Goal: Transaction & Acquisition: Purchase product/service

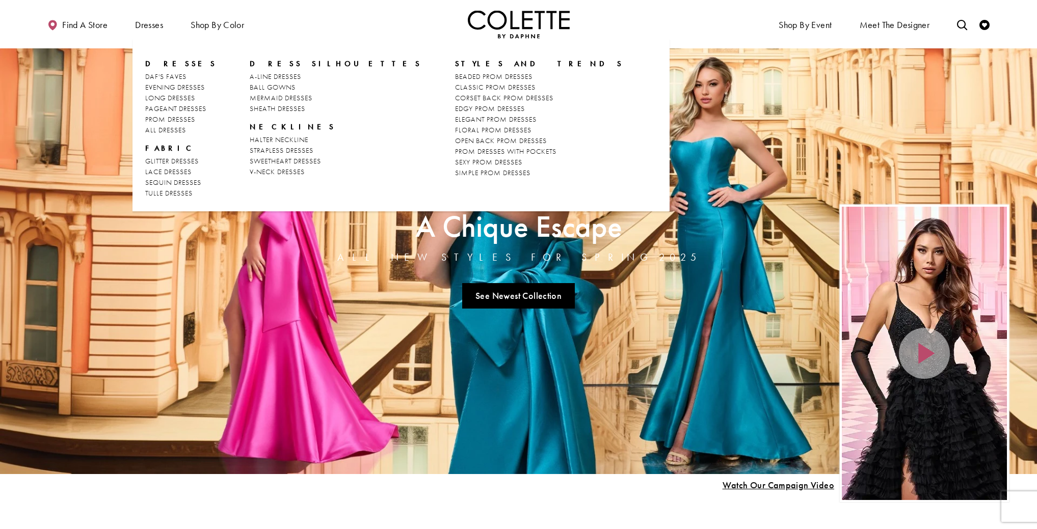
click at [156, 63] on span "Dresses" at bounding box center [180, 64] width 71 height 10
click at [165, 62] on span "Dresses" at bounding box center [180, 64] width 71 height 10
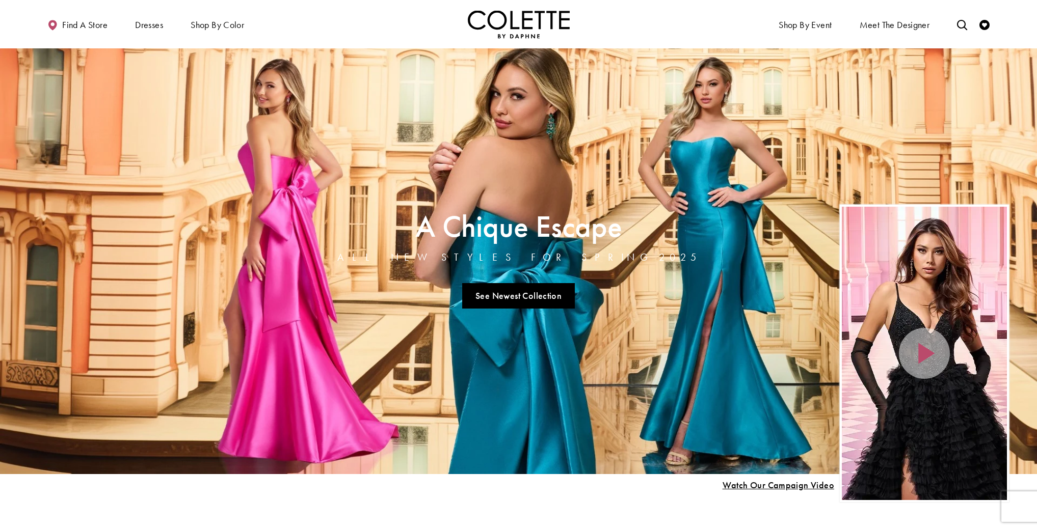
click at [394, 16] on ul "Find a store Dresses Dresses Occasion DAF'S FAVES EVENING DRESSES LONG DRESSES" at bounding box center [277, 24] width 484 height 28
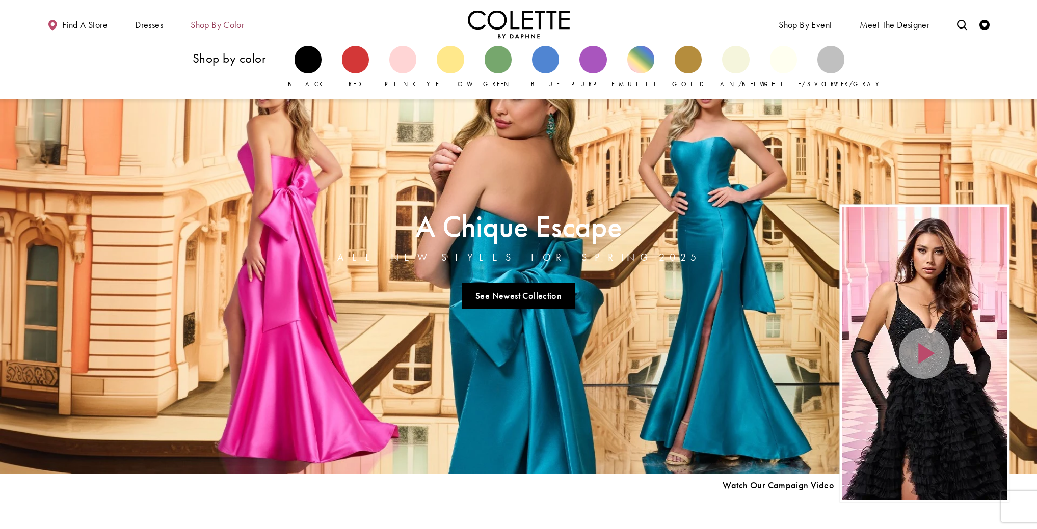
click at [216, 28] on span "Shop by color" at bounding box center [216, 25] width 53 height 10
click at [773, 60] on div "Primary block" at bounding box center [783, 59] width 27 height 27
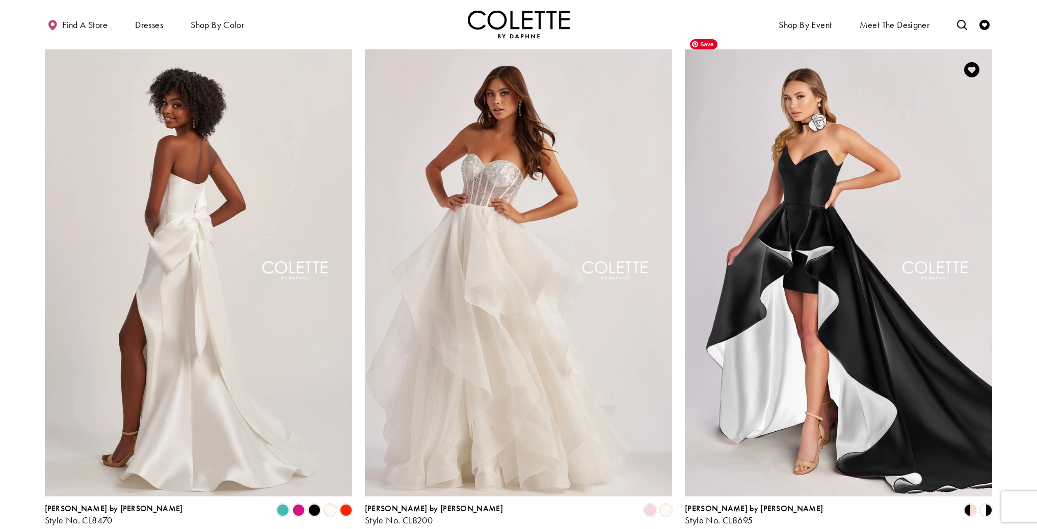
scroll to position [71, 0]
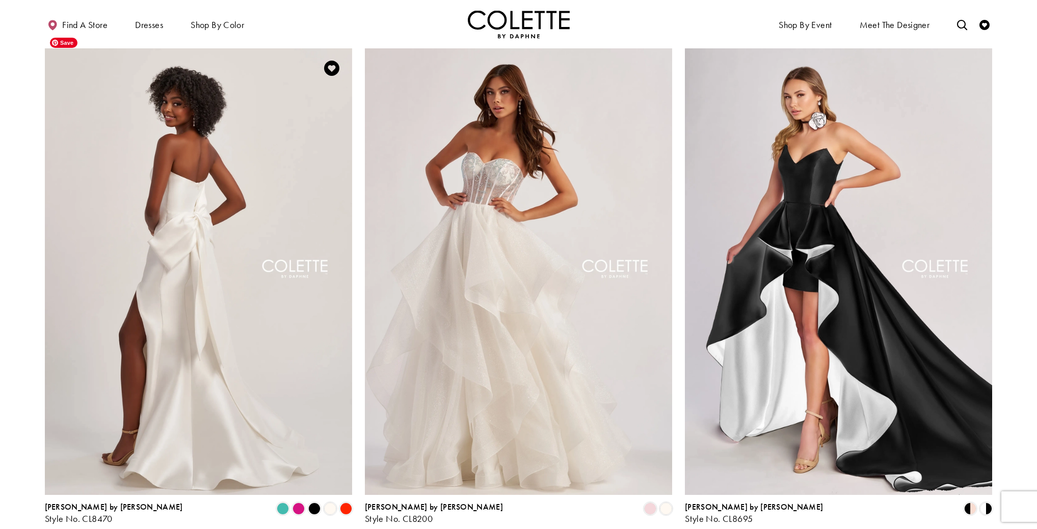
click at [198, 228] on img "Visit Colette by Daphne Style No. CL8470 Page" at bounding box center [198, 271] width 307 height 447
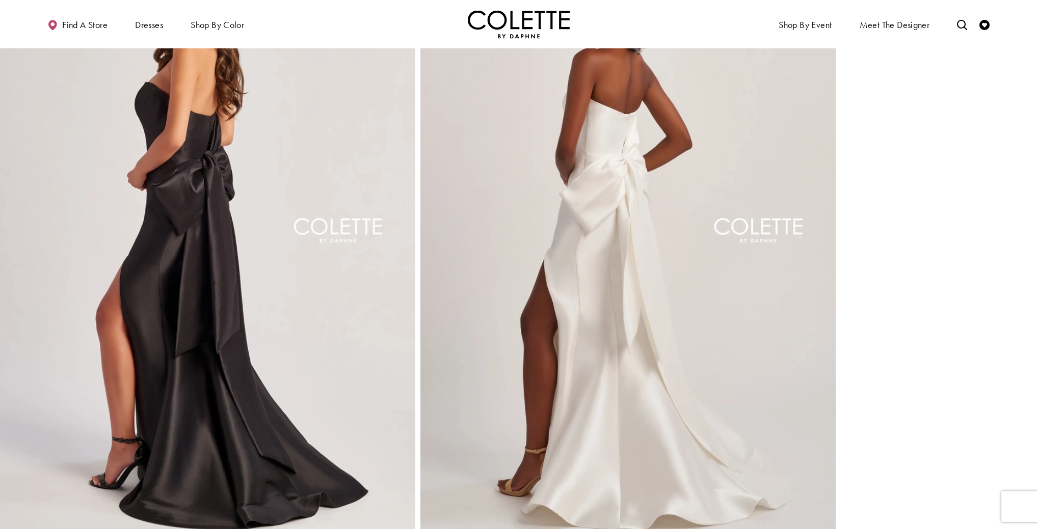
scroll to position [1370, 0]
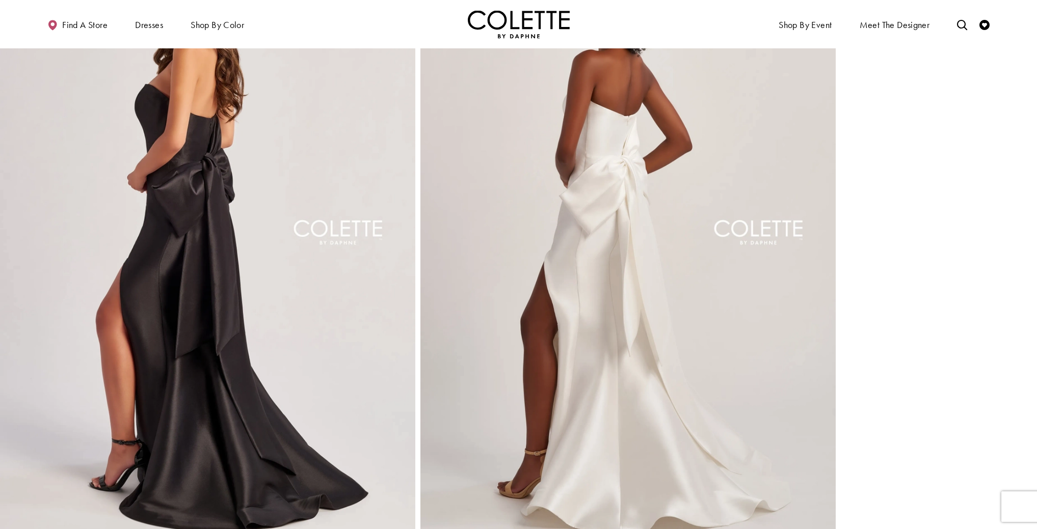
click at [619, 248] on img "Full size Style CL8470 Colette by Daphne #5 Diamond White backface vertical pic…" at bounding box center [627, 245] width 415 height 623
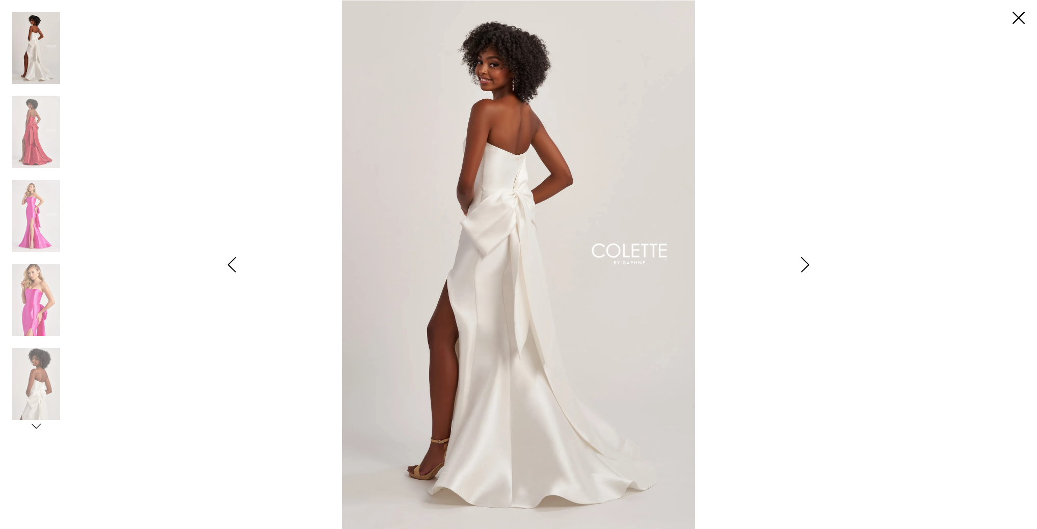
click at [806, 262] on icon "Style CL8470 Colette by Daphne Views dialog" at bounding box center [804, 264] width 25 height 15
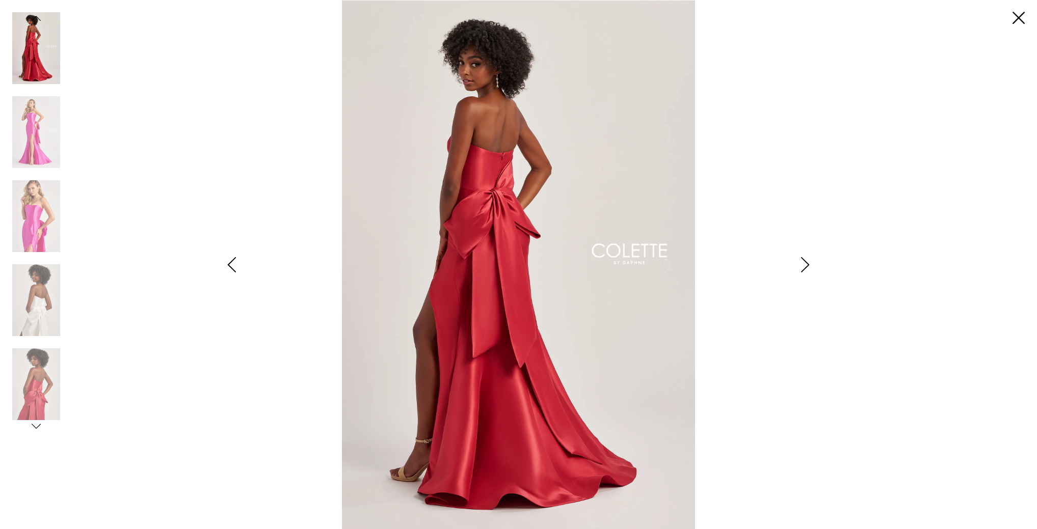
click at [806, 262] on icon "Style CL8470 Colette by Daphne Views dialog" at bounding box center [804, 264] width 25 height 15
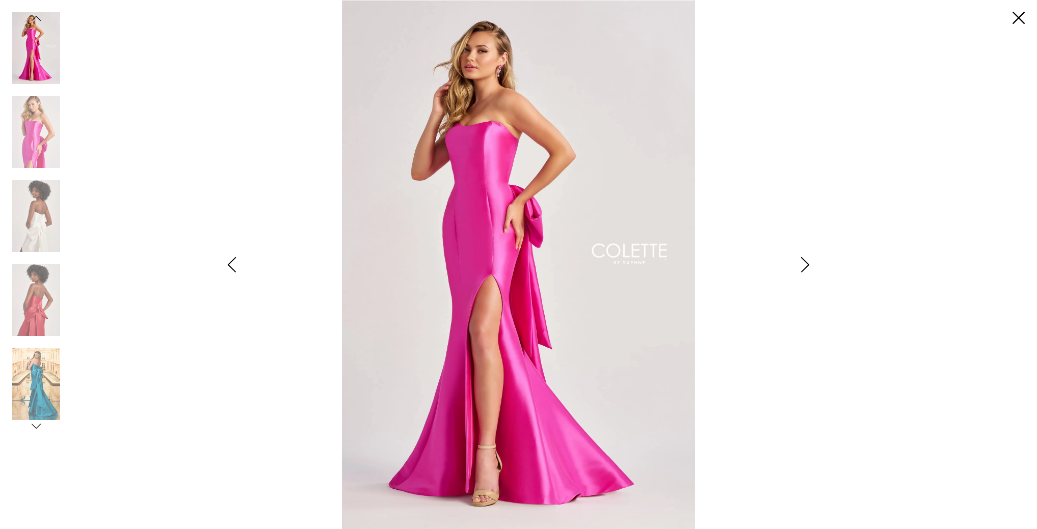
click at [806, 262] on icon "Style CL8470 Colette by Daphne Views dialog" at bounding box center [804, 264] width 25 height 15
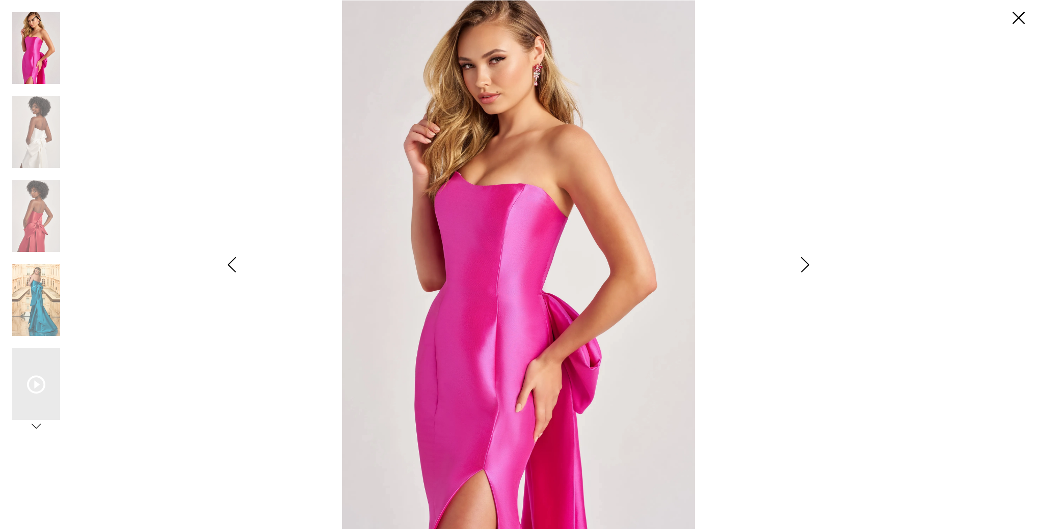
click at [806, 262] on icon "Style CL8470 Colette by Daphne Views dialog" at bounding box center [804, 264] width 25 height 15
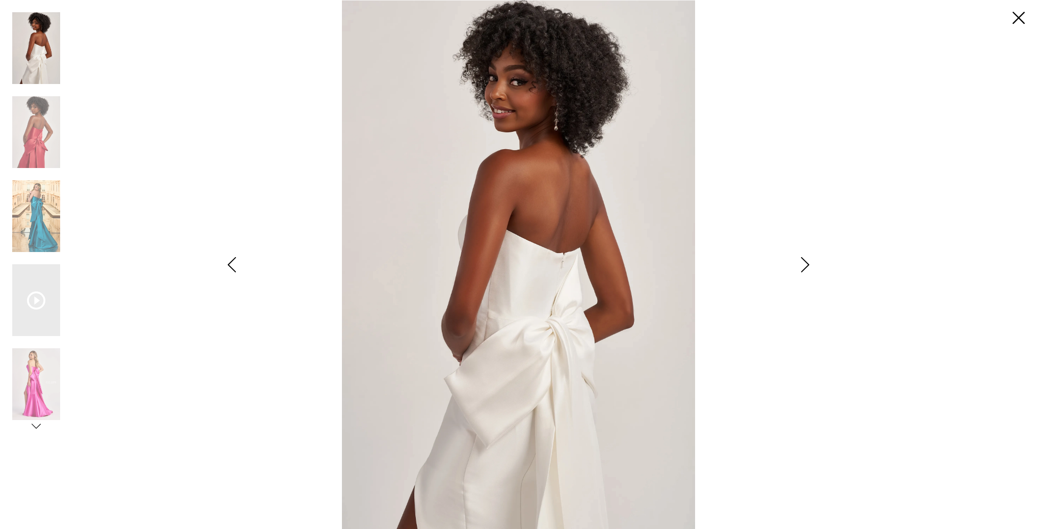
click at [806, 262] on icon "Style CL8470 Colette by Daphne Views dialog" at bounding box center [804, 264] width 25 height 15
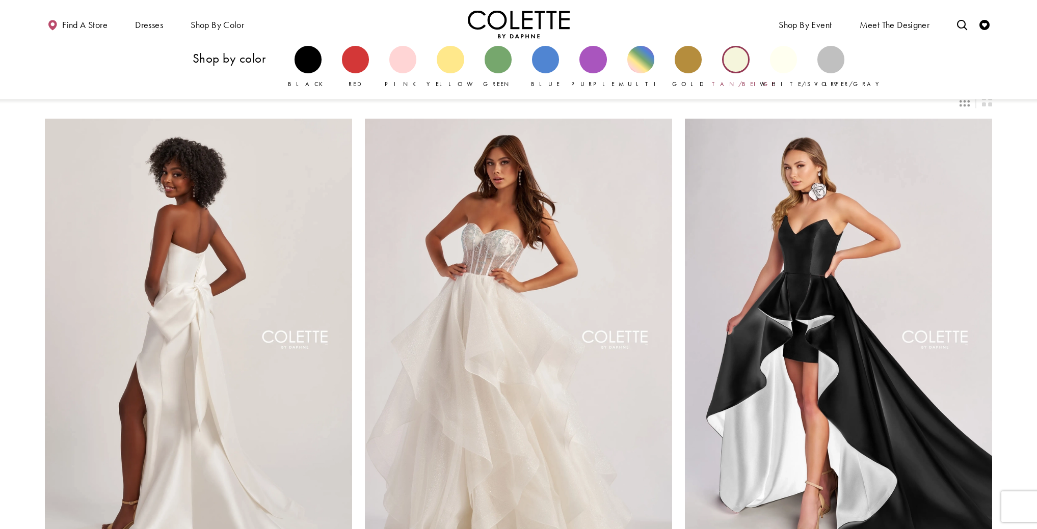
click at [726, 69] on link "Tan/Beige" at bounding box center [735, 67] width 27 height 43
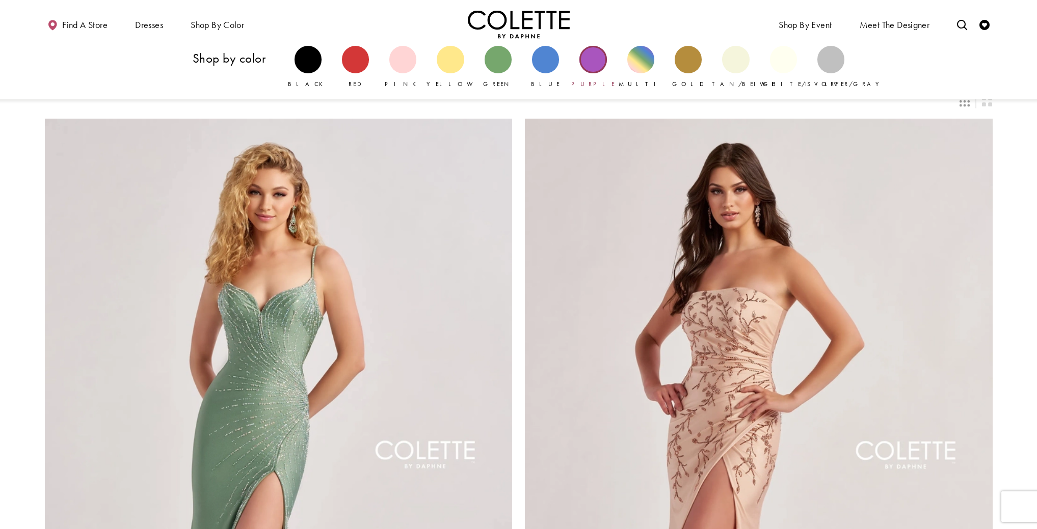
click at [595, 62] on div "Primary block" at bounding box center [592, 59] width 27 height 27
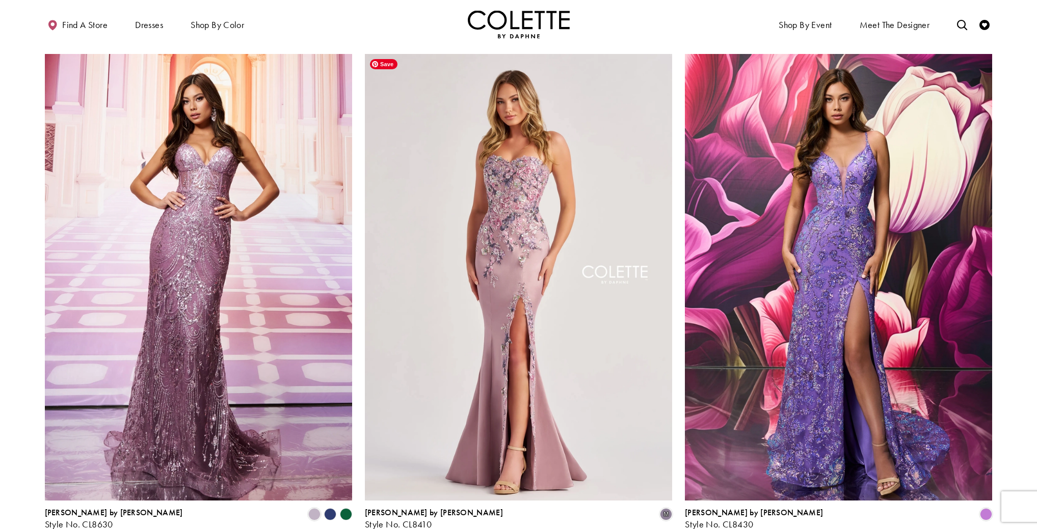
scroll to position [1568, 0]
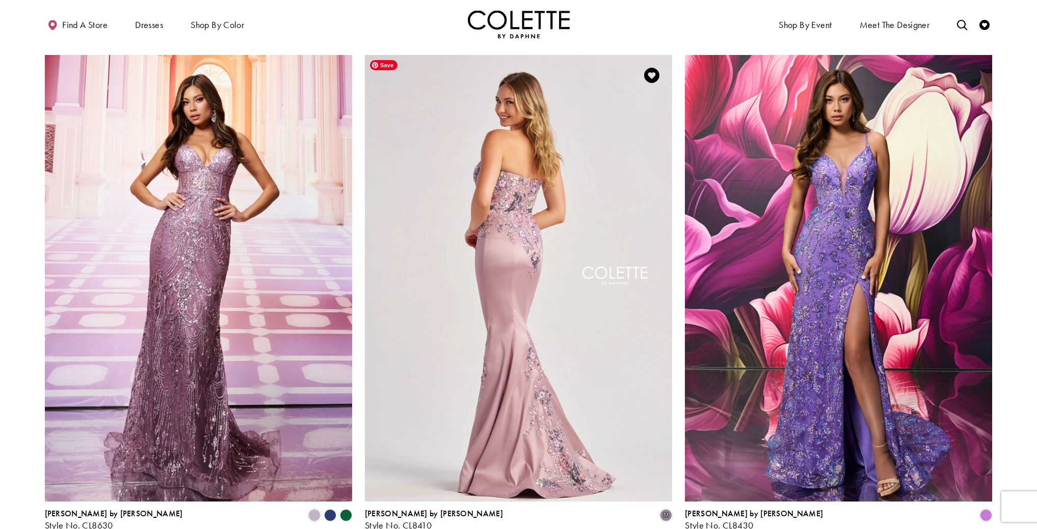
click at [535, 203] on img "Visit Colette by Daphne Style No. CL8410 Page" at bounding box center [518, 278] width 307 height 447
